Goal: Information Seeking & Learning: Learn about a topic

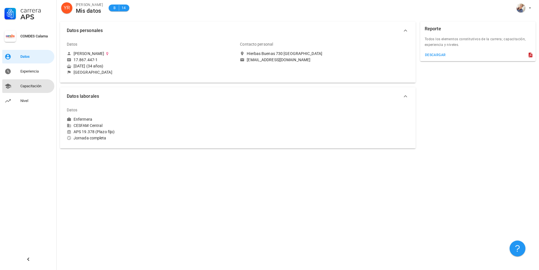
click at [28, 88] on div "Capacitación" at bounding box center [36, 86] width 32 height 5
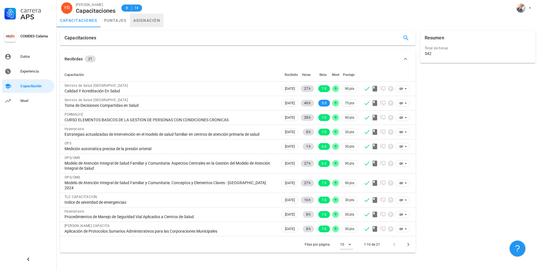
click at [138, 20] on link "asignación" at bounding box center [147, 21] width 34 height 14
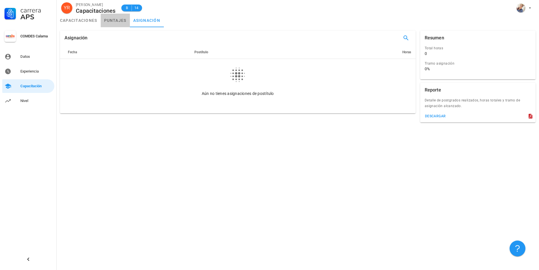
click at [117, 22] on link "puntajes" at bounding box center [115, 21] width 29 height 14
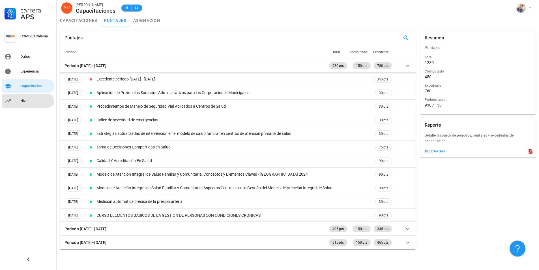
click at [25, 102] on div "Nivel" at bounding box center [36, 100] width 32 height 5
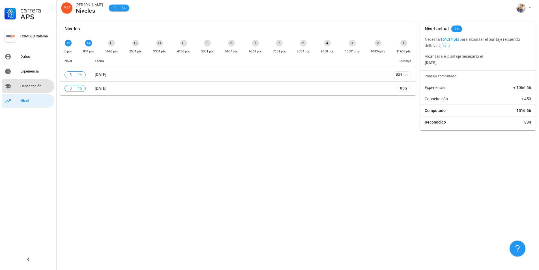
click at [28, 87] on div "Capacitación" at bounding box center [36, 86] width 32 height 5
